Goal: Task Accomplishment & Management: Use online tool/utility

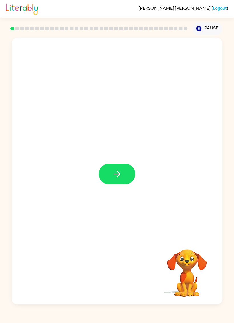
click at [224, 8] on link "Logout" at bounding box center [220, 7] width 14 height 5
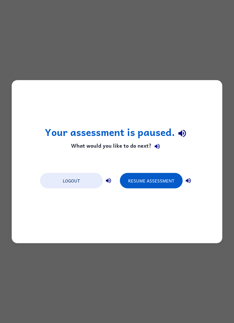
click at [77, 182] on button "Logout" at bounding box center [71, 180] width 63 height 15
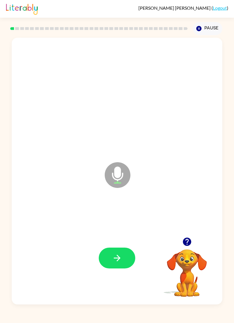
click at [11, 28] on div at bounding box center [98, 28] width 177 height 3
click at [124, 175] on icon at bounding box center [118, 175] width 26 height 26
click at [126, 257] on button "button" at bounding box center [117, 258] width 37 height 21
click at [107, 169] on icon at bounding box center [118, 175] width 26 height 26
click at [114, 255] on icon "button" at bounding box center [117, 258] width 10 height 10
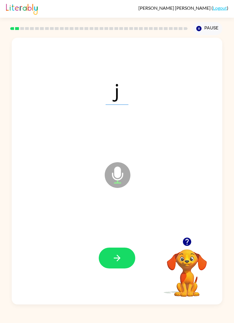
click at [113, 179] on icon at bounding box center [118, 175] width 26 height 26
click at [118, 255] on icon "button" at bounding box center [117, 258] width 10 height 10
click at [113, 255] on icon "button" at bounding box center [117, 258] width 10 height 10
click at [113, 256] on icon "button" at bounding box center [117, 258] width 10 height 10
click at [119, 180] on icon "Microphone The Microphone is here when it is your turn to talk" at bounding box center [146, 182] width 86 height 43
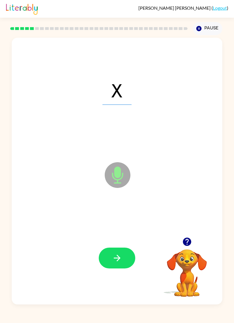
click at [122, 257] on button "button" at bounding box center [117, 258] width 37 height 21
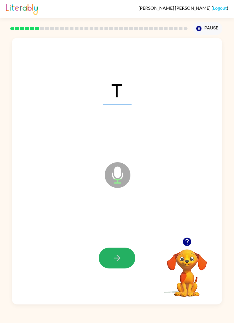
click at [121, 260] on icon "button" at bounding box center [117, 258] width 10 height 10
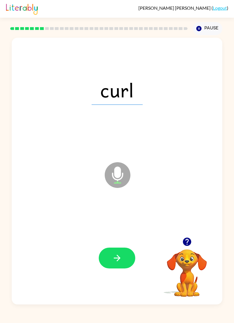
click at [111, 173] on icon at bounding box center [118, 175] width 26 height 26
click at [118, 259] on icon "button" at bounding box center [117, 258] width 7 height 7
click at [114, 175] on icon at bounding box center [118, 175] width 26 height 26
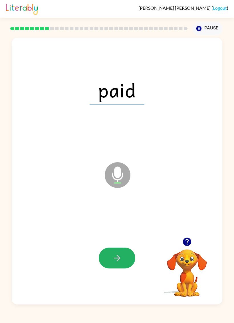
click at [113, 258] on icon "button" at bounding box center [117, 258] width 10 height 10
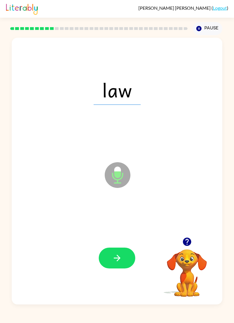
click at [113, 181] on icon at bounding box center [118, 175] width 26 height 26
click at [118, 257] on icon "button" at bounding box center [117, 258] width 7 height 7
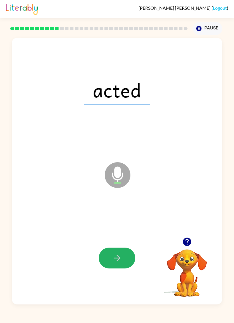
click at [119, 253] on button "button" at bounding box center [117, 258] width 37 height 21
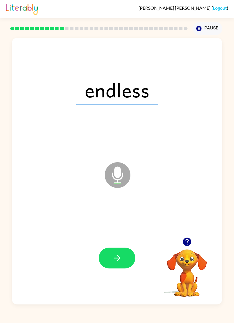
click at [107, 173] on icon at bounding box center [118, 175] width 26 height 26
click at [119, 252] on button "button" at bounding box center [117, 258] width 37 height 21
click at [112, 177] on icon at bounding box center [118, 175] width 26 height 26
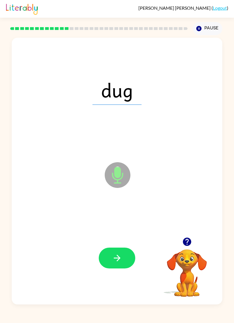
click at [113, 255] on icon "button" at bounding box center [117, 258] width 10 height 10
click at [107, 177] on icon at bounding box center [118, 175] width 26 height 26
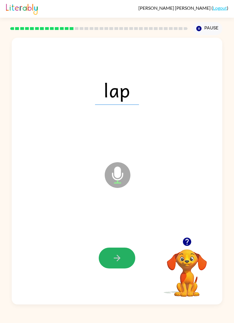
click at [122, 258] on icon "button" at bounding box center [117, 258] width 10 height 10
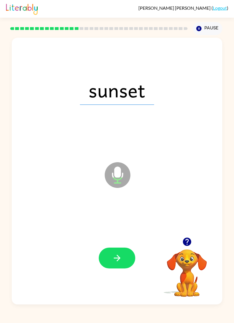
click at [109, 176] on icon at bounding box center [118, 175] width 26 height 26
click at [118, 257] on icon "button" at bounding box center [117, 258] width 7 height 7
click at [121, 254] on icon "button" at bounding box center [117, 258] width 10 height 10
click at [115, 181] on icon at bounding box center [118, 175] width 26 height 26
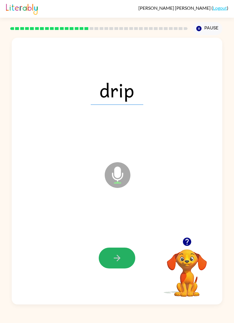
click at [117, 255] on icon "button" at bounding box center [117, 258] width 10 height 10
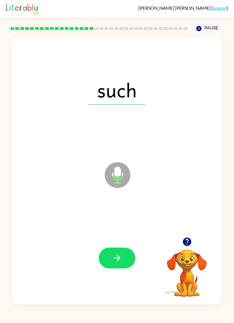
click at [113, 183] on icon at bounding box center [118, 175] width 26 height 26
click at [119, 251] on button "button" at bounding box center [117, 258] width 37 height 21
click at [117, 178] on icon "Microphone The Microphone is here when it is your turn to talk" at bounding box center [146, 182] width 86 height 43
click at [119, 253] on icon "button" at bounding box center [117, 258] width 10 height 10
click at [111, 179] on icon at bounding box center [118, 175] width 26 height 26
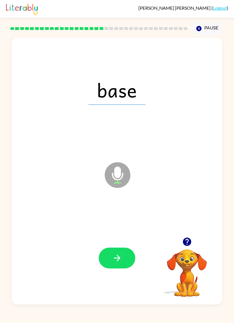
click at [121, 257] on icon "button" at bounding box center [117, 258] width 10 height 10
click at [119, 255] on icon "button" at bounding box center [117, 258] width 10 height 10
click at [121, 259] on icon "button" at bounding box center [117, 258] width 10 height 10
click at [113, 175] on icon "Microphone The Microphone is here when it is your turn to talk" at bounding box center [146, 182] width 86 height 43
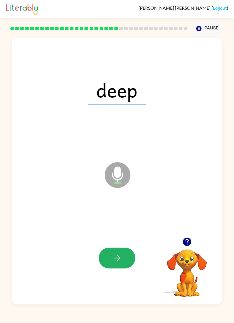
click at [123, 262] on button "button" at bounding box center [117, 258] width 37 height 21
click at [126, 258] on button "button" at bounding box center [117, 258] width 37 height 21
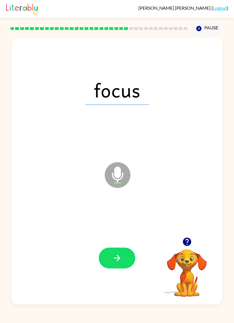
click at [111, 173] on icon at bounding box center [118, 175] width 26 height 26
click at [115, 253] on button "button" at bounding box center [117, 258] width 37 height 21
click at [119, 255] on icon "button" at bounding box center [117, 258] width 10 height 10
click at [121, 258] on icon "button" at bounding box center [117, 258] width 10 height 10
click at [123, 253] on button "button" at bounding box center [117, 258] width 37 height 21
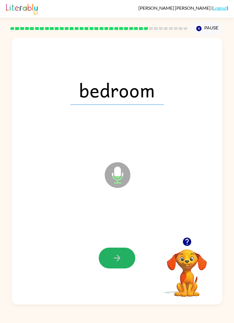
click at [119, 256] on icon "button" at bounding box center [117, 258] width 10 height 10
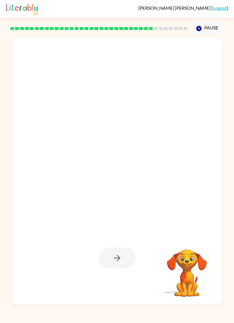
click at [119, 262] on div at bounding box center [117, 258] width 37 height 21
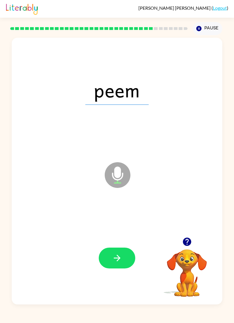
click at [116, 257] on icon "button" at bounding box center [117, 258] width 10 height 10
click at [117, 255] on icon "button" at bounding box center [117, 258] width 10 height 10
click at [115, 258] on icon "button" at bounding box center [117, 258] width 7 height 7
click at [127, 265] on button "button" at bounding box center [117, 258] width 37 height 21
click at [119, 255] on icon "button" at bounding box center [117, 258] width 10 height 10
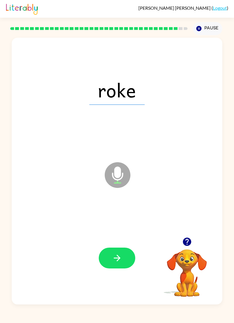
click at [125, 254] on button "button" at bounding box center [117, 258] width 37 height 21
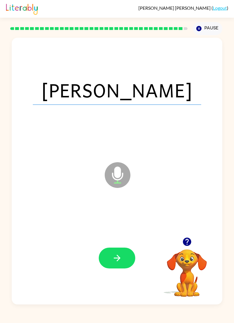
click at [116, 246] on div at bounding box center [116, 258] width 199 height 81
click at [124, 263] on button "button" at bounding box center [117, 258] width 37 height 21
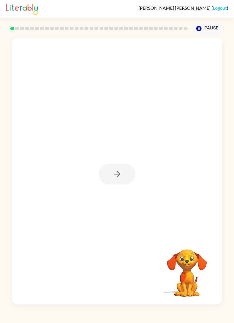
click at [119, 173] on div at bounding box center [117, 174] width 37 height 21
click at [123, 185] on button "button" at bounding box center [117, 174] width 37 height 21
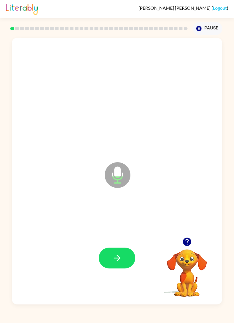
click at [118, 256] on icon "button" at bounding box center [117, 258] width 10 height 10
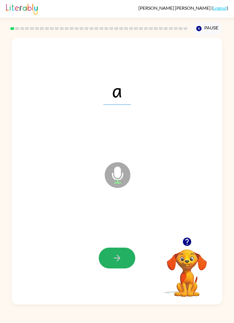
click at [119, 260] on icon "button" at bounding box center [117, 258] width 10 height 10
click at [115, 257] on icon "button" at bounding box center [117, 258] width 10 height 10
click at [117, 257] on icon "button" at bounding box center [117, 258] width 10 height 10
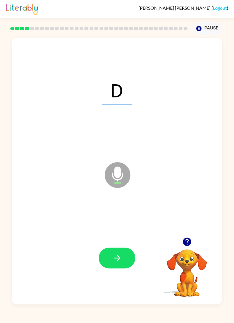
click at [112, 255] on icon "button" at bounding box center [117, 258] width 10 height 10
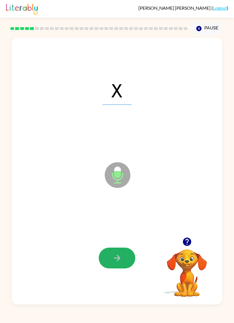
click at [126, 259] on button "button" at bounding box center [117, 258] width 37 height 21
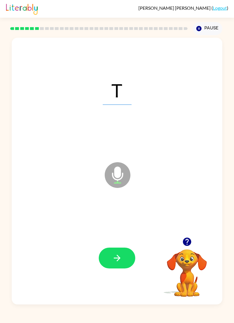
click at [125, 259] on button "button" at bounding box center [117, 258] width 37 height 21
click at [124, 260] on button "button" at bounding box center [117, 258] width 37 height 21
click at [120, 258] on icon "button" at bounding box center [117, 258] width 7 height 7
click at [125, 262] on button "button" at bounding box center [117, 258] width 37 height 21
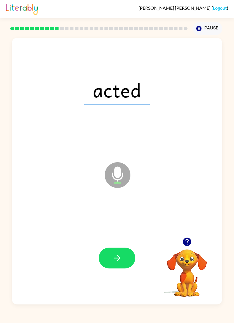
click at [116, 260] on icon "button" at bounding box center [117, 258] width 10 height 10
click at [116, 259] on icon "button" at bounding box center [117, 258] width 10 height 10
click at [117, 260] on icon "button" at bounding box center [117, 258] width 10 height 10
click at [117, 258] on icon "button" at bounding box center [117, 258] width 10 height 10
click at [116, 253] on icon "button" at bounding box center [117, 258] width 10 height 10
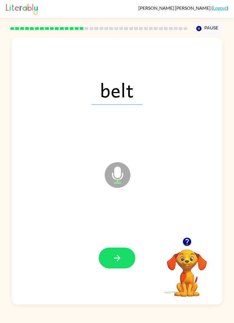
click at [122, 258] on button "button" at bounding box center [117, 258] width 37 height 21
click at [120, 261] on icon "button" at bounding box center [117, 258] width 10 height 10
click at [117, 257] on icon "button" at bounding box center [117, 258] width 10 height 10
click at [121, 264] on button "button" at bounding box center [117, 258] width 37 height 21
click at [122, 263] on button "button" at bounding box center [117, 258] width 37 height 21
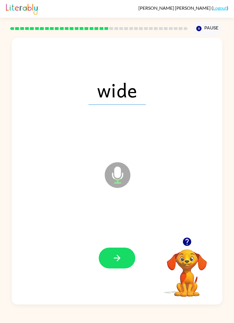
click at [121, 261] on icon "button" at bounding box center [117, 258] width 10 height 10
click at [123, 258] on button "button" at bounding box center [117, 258] width 37 height 21
click at [121, 257] on icon "button" at bounding box center [117, 258] width 10 height 10
click at [122, 261] on icon "button" at bounding box center [117, 258] width 10 height 10
click at [121, 262] on icon "button" at bounding box center [117, 258] width 10 height 10
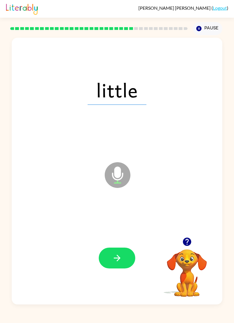
click at [118, 253] on icon "button" at bounding box center [117, 258] width 10 height 10
click at [117, 260] on icon "button" at bounding box center [117, 258] width 10 height 10
click at [112, 268] on button "button" at bounding box center [117, 258] width 37 height 21
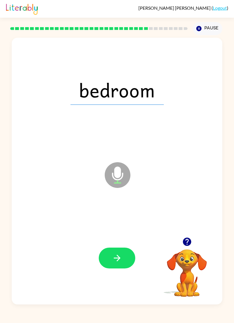
click at [116, 252] on button "button" at bounding box center [117, 258] width 37 height 21
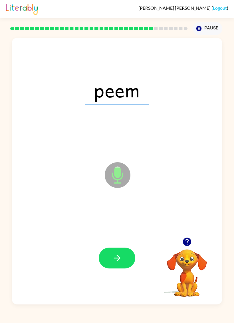
click at [125, 255] on button "button" at bounding box center [117, 258] width 37 height 21
click at [121, 258] on icon "button" at bounding box center [117, 258] width 10 height 10
click at [121, 256] on icon "button" at bounding box center [117, 258] width 10 height 10
click at [126, 259] on button "button" at bounding box center [117, 258] width 37 height 21
click at [132, 259] on button "button" at bounding box center [117, 258] width 37 height 21
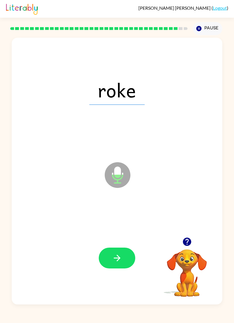
click at [122, 259] on icon "button" at bounding box center [117, 258] width 10 height 10
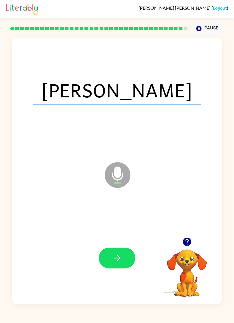
click at [121, 256] on icon "button" at bounding box center [117, 258] width 10 height 10
